Goal: Use online tool/utility: Use online tool/utility

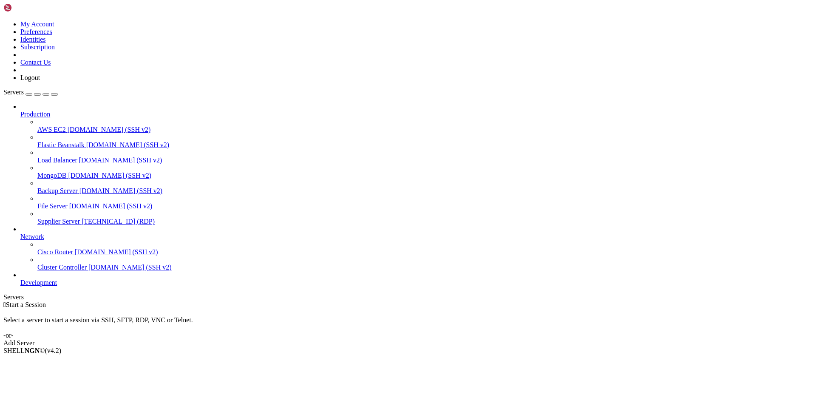
click at [59, 218] on span "Supplier Server" at bounding box center [58, 221] width 42 height 7
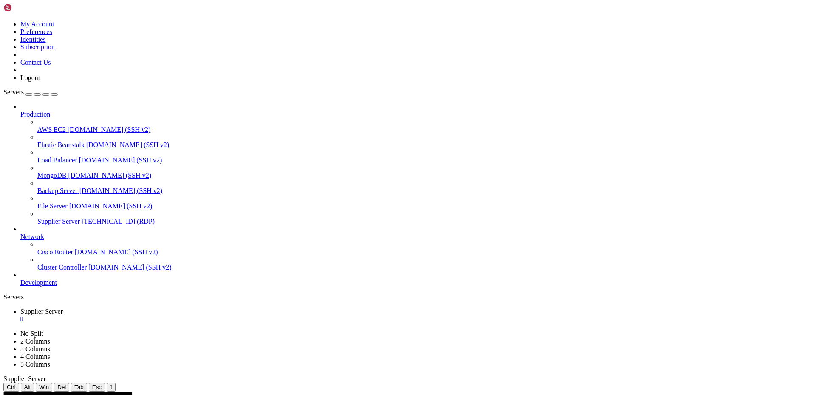
drag, startPoint x: 275, startPoint y: 619, endPoint x: 216, endPoint y: 617, distance: 58.7
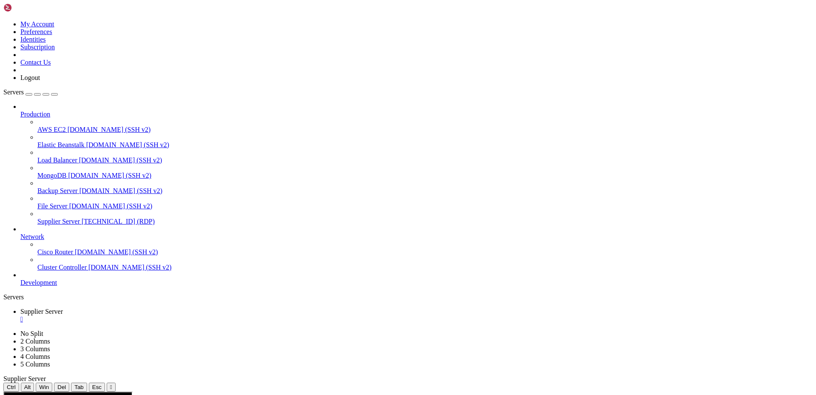
click at [172, 315] on div "" at bounding box center [416, 319] width 792 height 8
